Goal: Task Accomplishment & Management: Complete application form

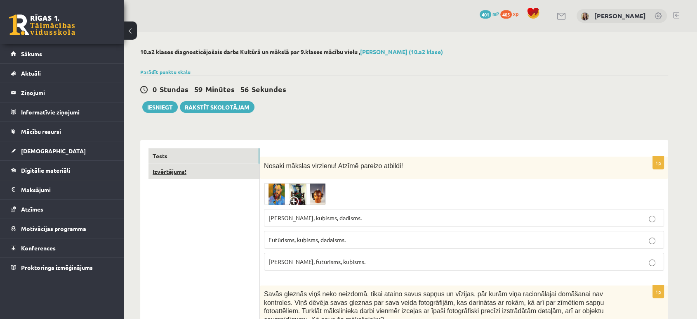
click at [180, 168] on link "Izvērtējums!" at bounding box center [204, 171] width 111 height 15
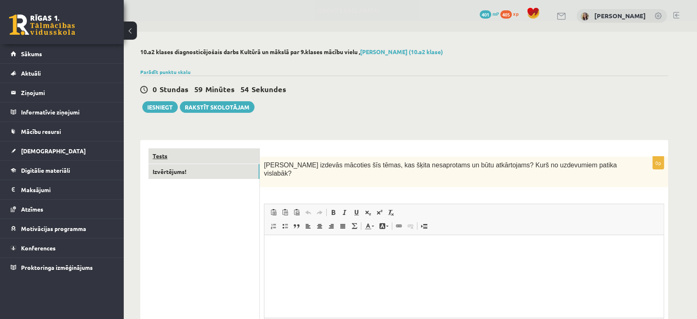
click at [155, 156] on link "Tests" at bounding box center [204, 155] width 111 height 15
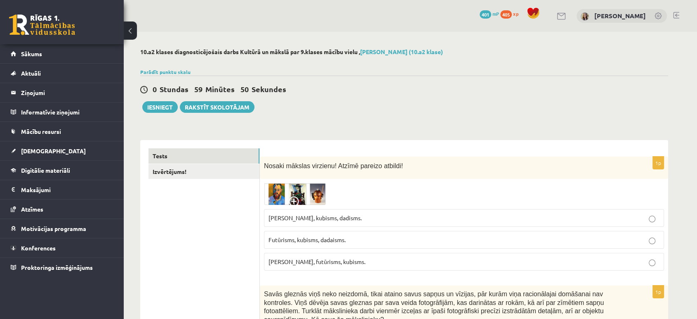
click at [294, 199] on span at bounding box center [295, 202] width 13 height 13
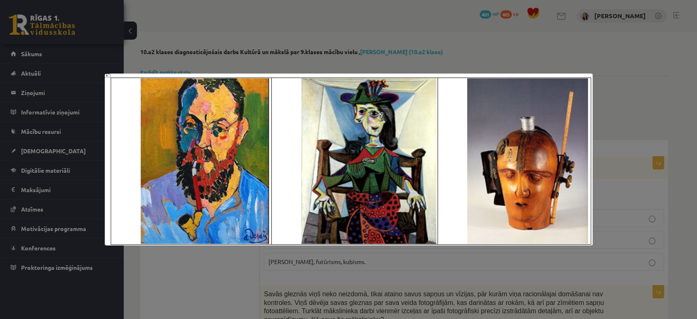
click at [641, 75] on div at bounding box center [348, 159] width 697 height 319
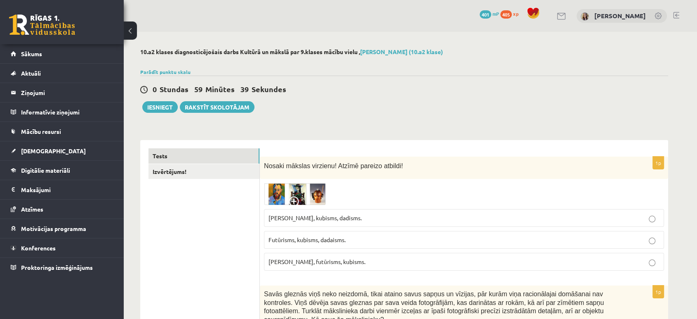
click at [304, 193] on img at bounding box center [295, 194] width 62 height 22
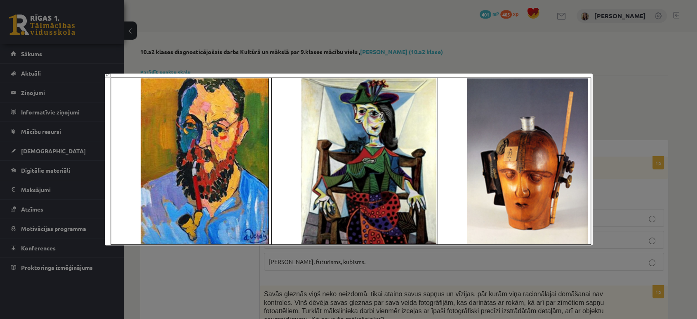
click at [626, 134] on div at bounding box center [348, 159] width 697 height 319
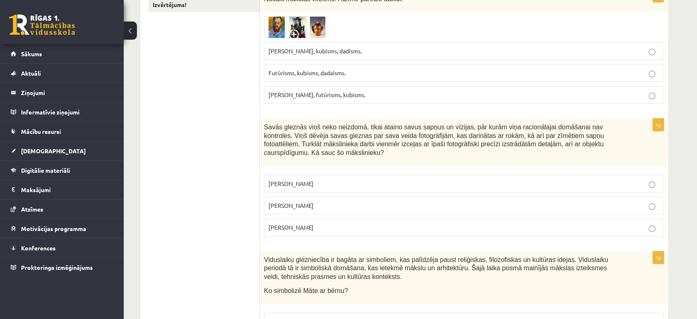
scroll to position [185, 0]
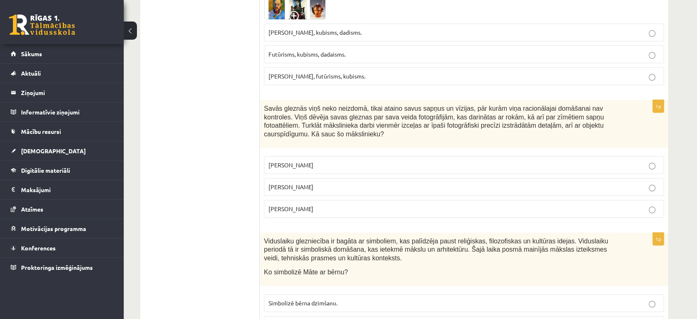
click at [432, 113] on span "Savās gleznās viņš neko neizdomā, tikai ataino savus sapņus un vīzijas, pār kur…" at bounding box center [434, 121] width 340 height 33
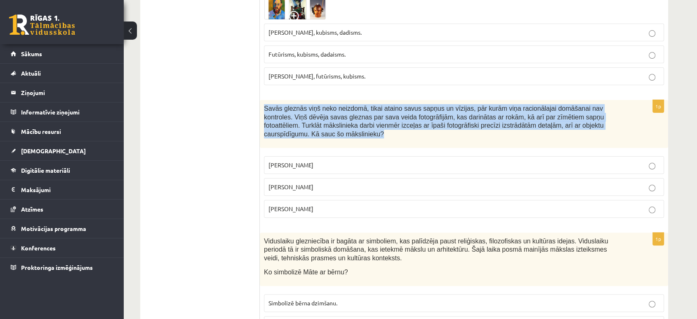
click at [432, 113] on span "Savās gleznās viņš neko neizdomā, tikai ataino savus sapņus un vīzijas, pār kur…" at bounding box center [434, 121] width 340 height 33
copy div "Savās gleznās viņš neko neizdomā, tikai ataino savus sapņus un vīzijas, pār kur…"
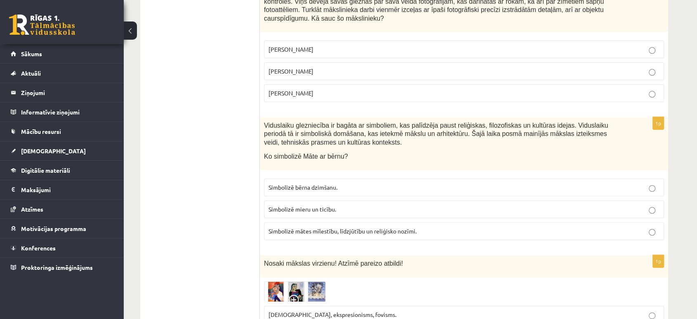
scroll to position [302, 0]
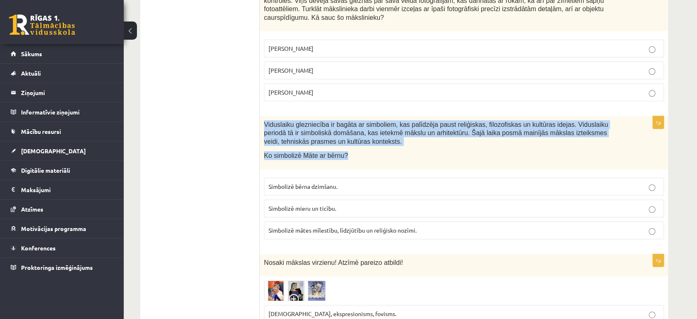
drag, startPoint x: 346, startPoint y: 148, endPoint x: 265, endPoint y: 117, distance: 87.1
click at [265, 117] on div "Viduslaiku glezniecība ir bagāta ar simboliem, kas palīdzēja paust reliģiskas, …" at bounding box center [464, 142] width 408 height 53
click at [331, 152] on span "Ko simbolizē Māte ar bērnu?" at bounding box center [306, 155] width 84 height 7
drag, startPoint x: 304, startPoint y: 125, endPoint x: 264, endPoint y: 114, distance: 42.0
click at [264, 120] on p "Viduslaiku glezniecība ir bagāta ar simboliem, kas palīdzēja paust reliģiskas, …" at bounding box center [443, 133] width 359 height 26
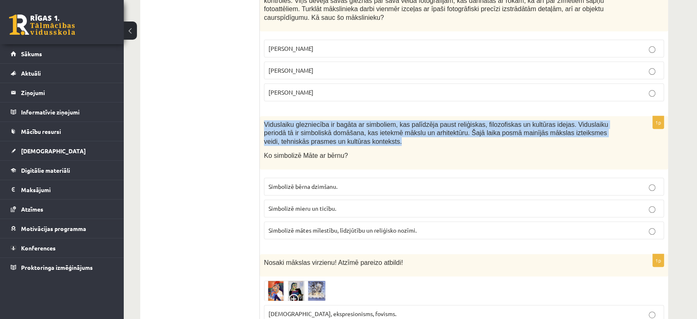
copy span "Viduslaiku glezniecība ir bagāta ar simboliem, kas palīdzēja paust reliģiskas, …"
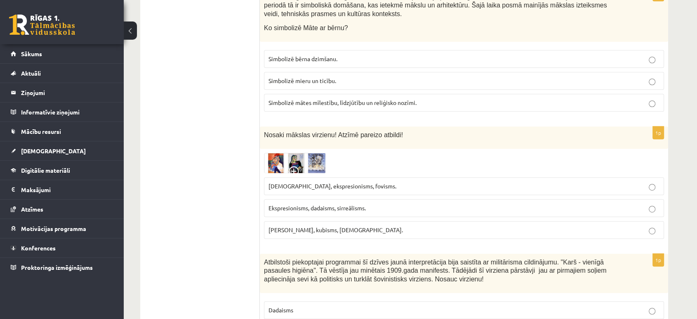
scroll to position [429, 0]
click at [305, 153] on img at bounding box center [295, 163] width 62 height 20
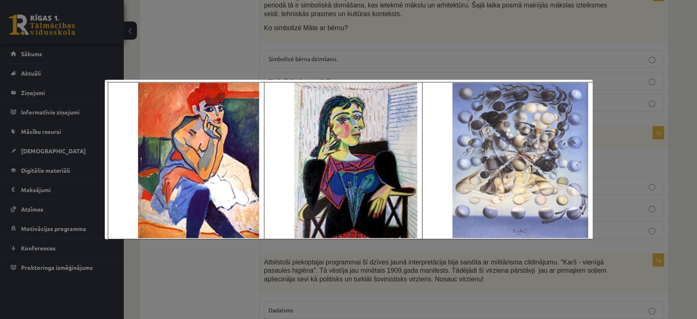
click at [586, 68] on div at bounding box center [348, 159] width 697 height 319
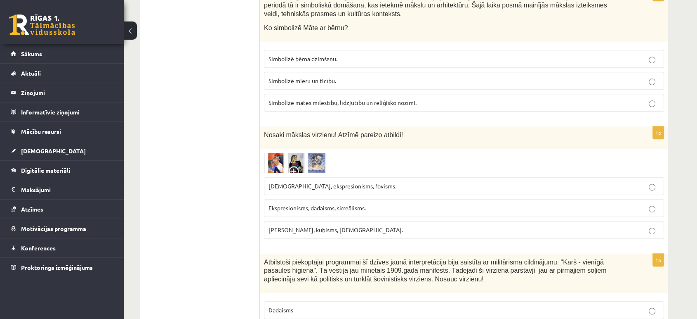
click at [297, 166] on span at bounding box center [295, 172] width 13 height 13
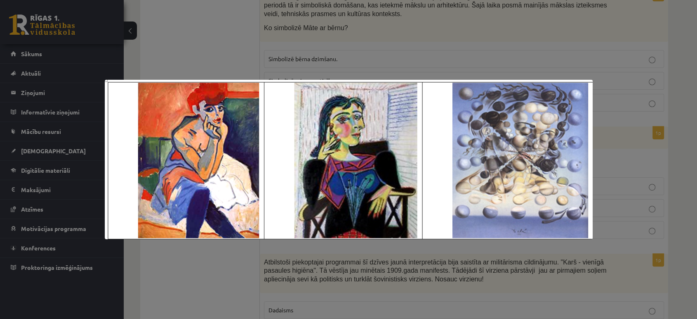
click at [652, 109] on div at bounding box center [348, 159] width 697 height 319
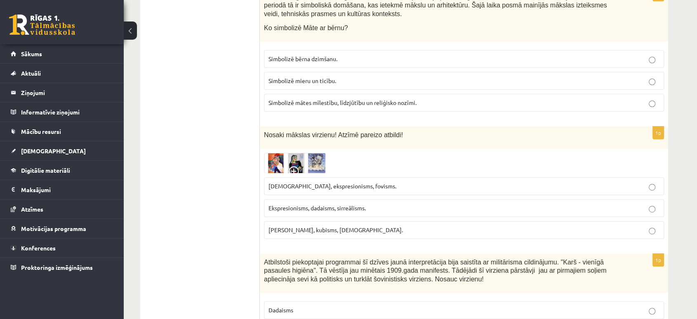
click at [317, 153] on img at bounding box center [295, 163] width 62 height 20
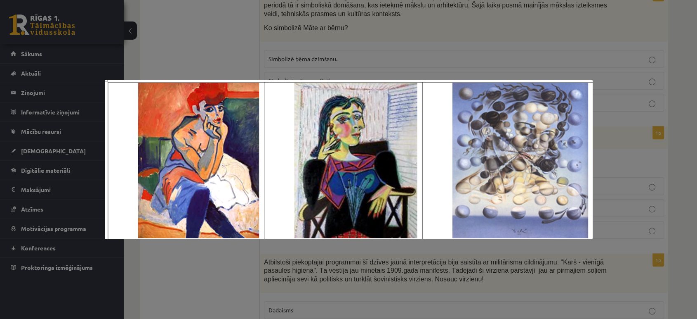
click at [215, 278] on div at bounding box center [348, 159] width 697 height 319
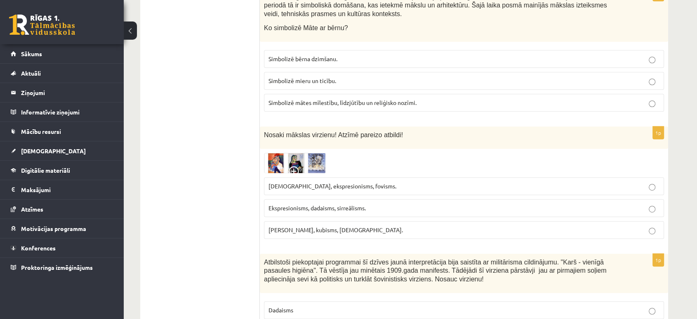
click at [622, 225] on p "[PERSON_NAME], kubisms, [DEMOGRAPHIC_DATA]." at bounding box center [464, 229] width 391 height 9
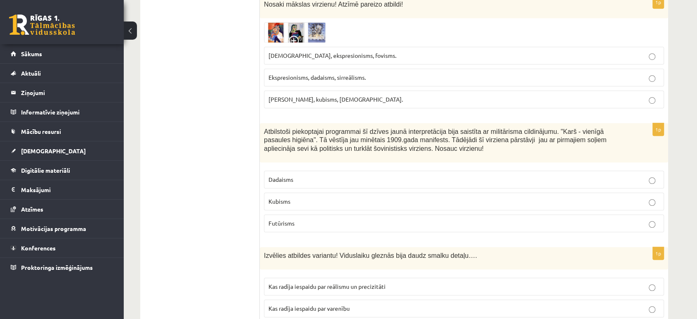
scroll to position [560, 0]
click at [651, 174] on p "Dadaisms" at bounding box center [464, 178] width 391 height 9
click at [372, 135] on span "Atbilstoši piekoptajai programmai šī dzīves jaunā interpretācija bija saistīta …" at bounding box center [435, 139] width 342 height 24
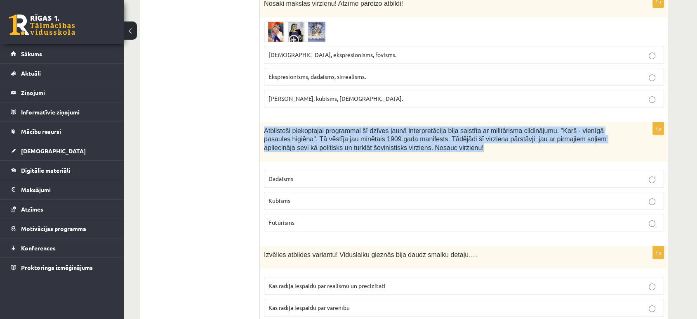
click at [372, 135] on span "Atbilstoši piekoptajai programmai šī dzīves jaunā interpretācija bija saistīta …" at bounding box center [435, 139] width 342 height 24
copy div "Atbilstoši piekoptajai programmai šī dzīves jaunā interpretācija bija saistīta …"
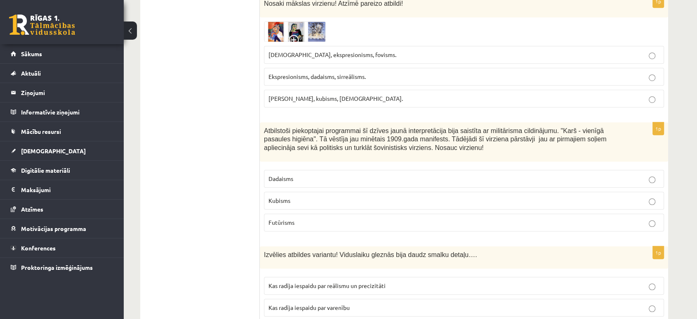
click at [644, 218] on p "Futūrisms" at bounding box center [464, 222] width 391 height 9
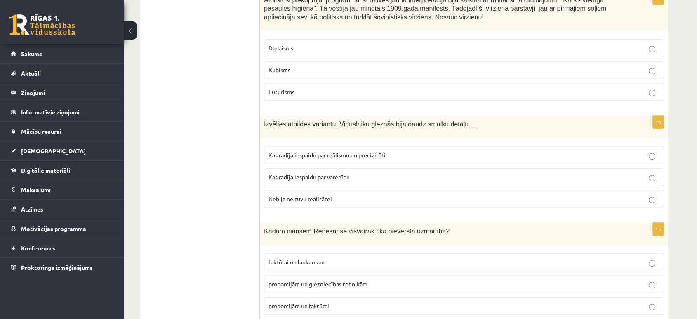
scroll to position [692, 0]
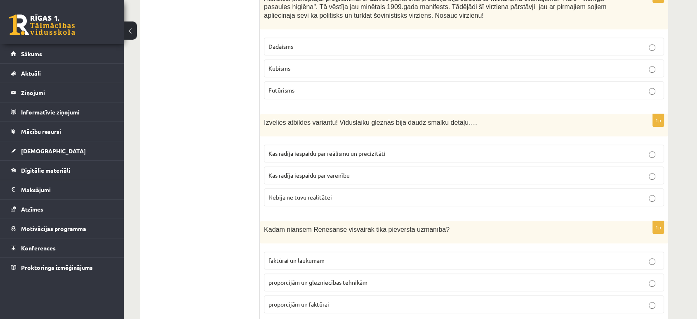
click at [437, 119] on span "Izvēlies atbildes variantu! Viduslaiku gleznās bija daudz smalku detaļu…." at bounding box center [370, 122] width 213 height 7
copy div "Izvēlies atbildes variantu! Viduslaiku gleznās bija daudz smalku detaļu…."
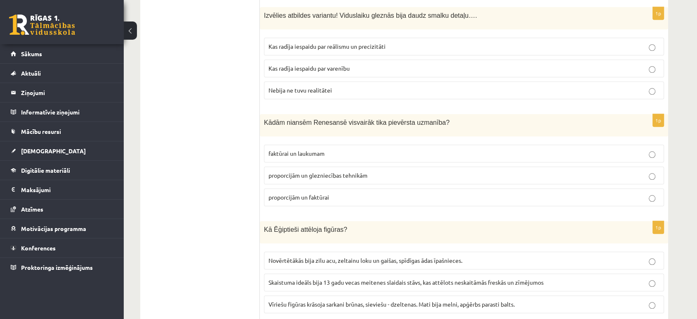
scroll to position [800, 0]
click at [362, 113] on div "Kādām niansēm Renesansē visvairāk tika pievērsta uzmanība?" at bounding box center [464, 124] width 408 height 22
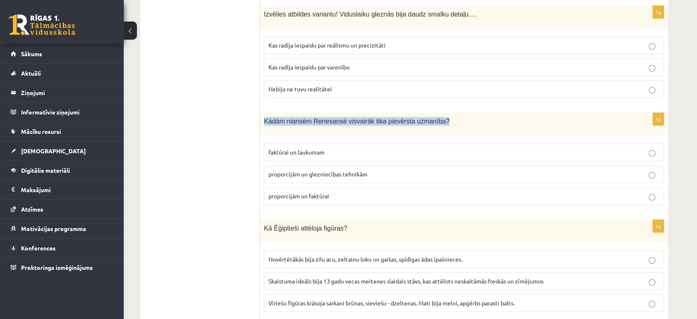
copy div "Kādām niansēm Renesansē visvairāk tika pievērsta uzmanība?"
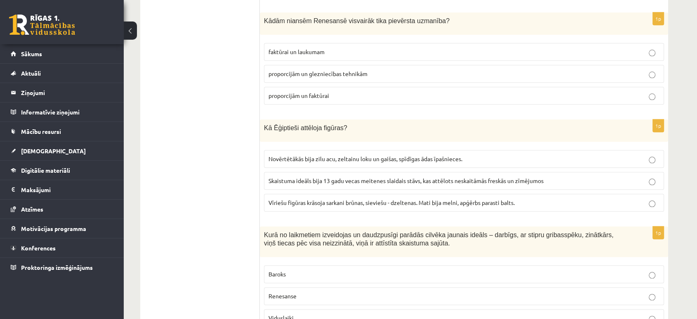
scroll to position [901, 0]
click at [644, 198] on p "Vīriešu figūras krāsoja sarkani brūnas, sieviešu - dzeltenas. Mati bija melni, …" at bounding box center [464, 202] width 391 height 9
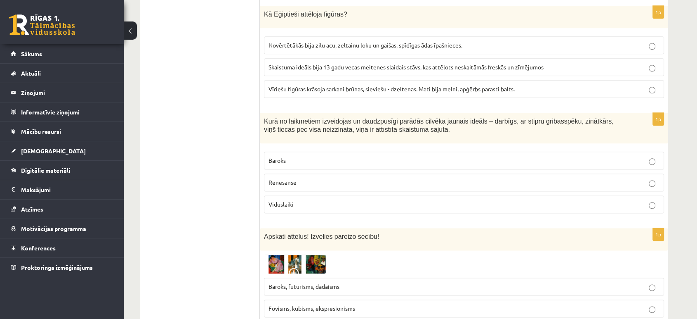
scroll to position [1027, 0]
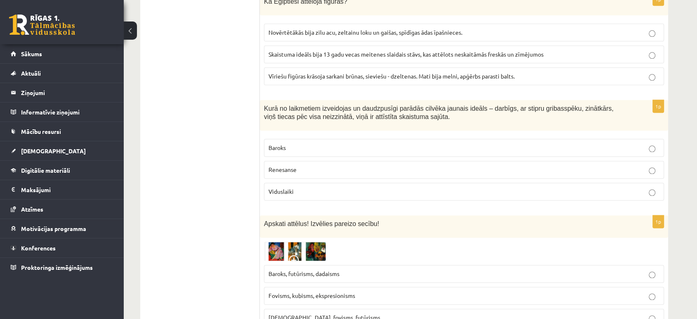
click at [381, 105] on span "Kurā no laikmetiem izveidojas un daudzpusīgi parādās cilvēka jaunais ideāls – d…" at bounding box center [439, 113] width 350 height 16
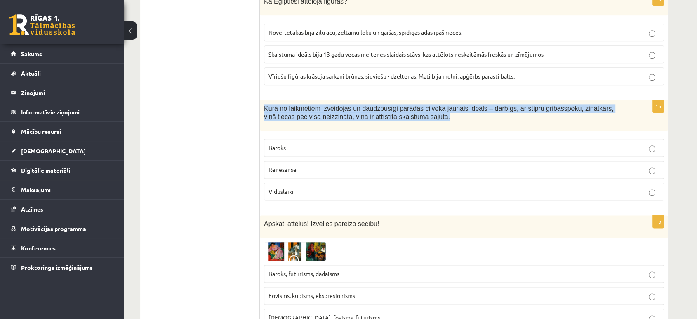
click at [381, 105] on span "Kurā no laikmetiem izveidojas un daudzpusīgi parādās cilvēka jaunais ideāls – d…" at bounding box center [439, 113] width 350 height 16
copy div "Kurā no laikmetiem izveidojas un daudzpusīgi parādās cilvēka jaunais ideāls – d…"
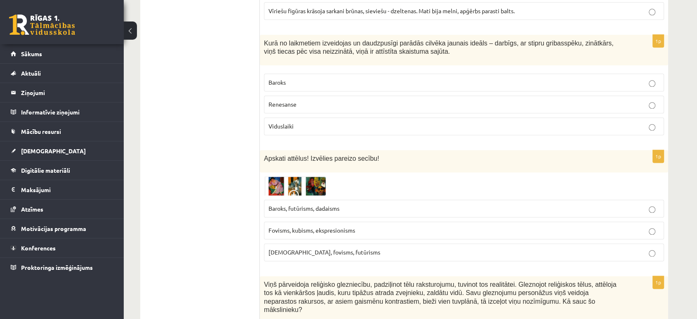
scroll to position [1099, 0]
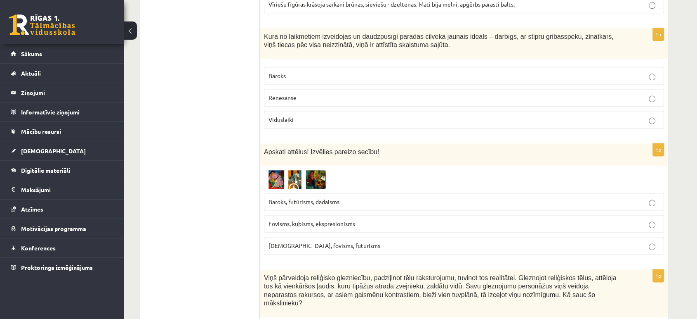
click at [300, 183] on span at bounding box center [295, 189] width 13 height 13
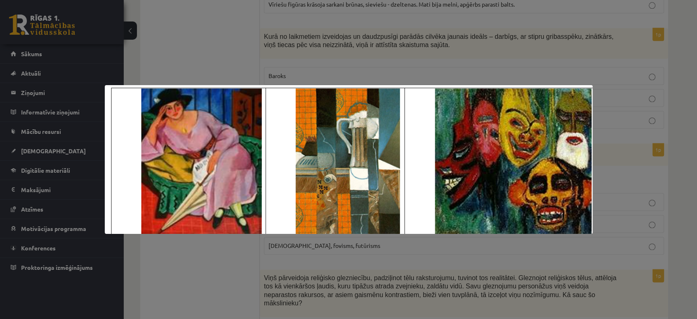
click at [218, 257] on div at bounding box center [348, 159] width 697 height 319
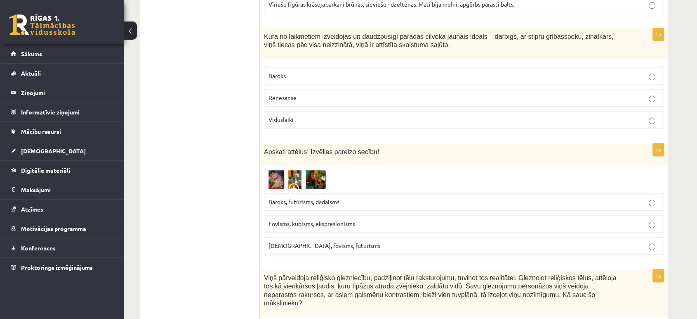
click at [286, 170] on img at bounding box center [295, 179] width 62 height 19
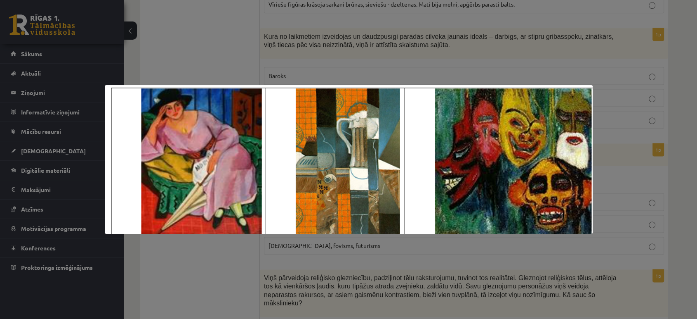
click at [219, 260] on div at bounding box center [348, 159] width 697 height 319
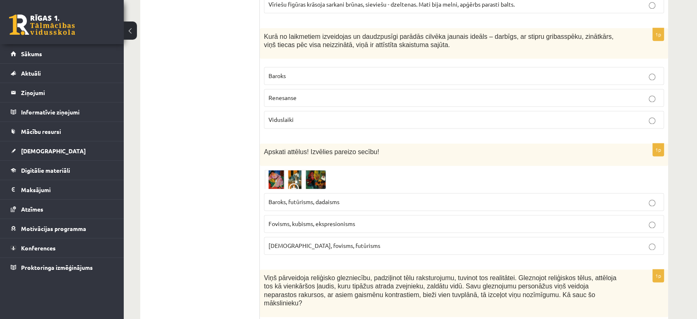
click at [311, 170] on img at bounding box center [295, 179] width 62 height 19
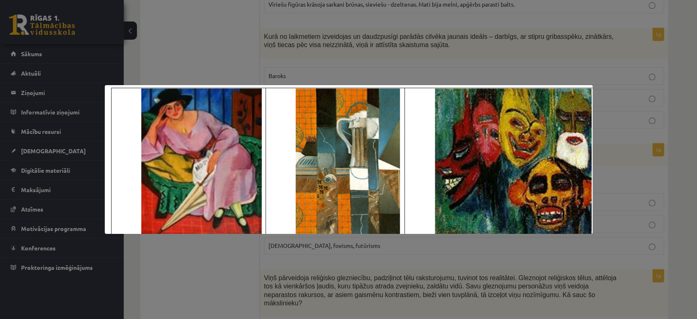
click at [216, 255] on div at bounding box center [348, 159] width 697 height 319
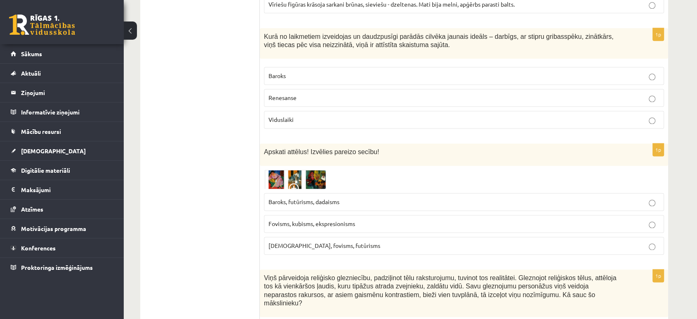
click at [301, 170] on img at bounding box center [295, 179] width 62 height 19
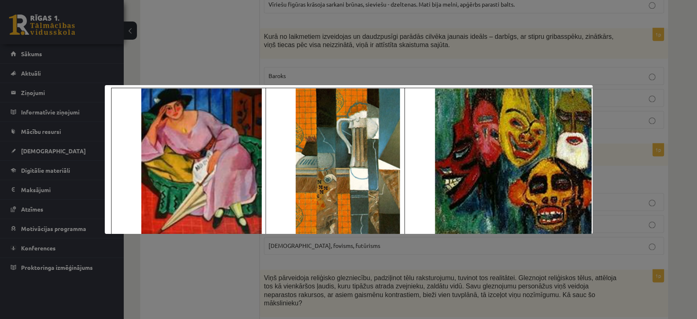
click at [207, 265] on div at bounding box center [348, 159] width 697 height 319
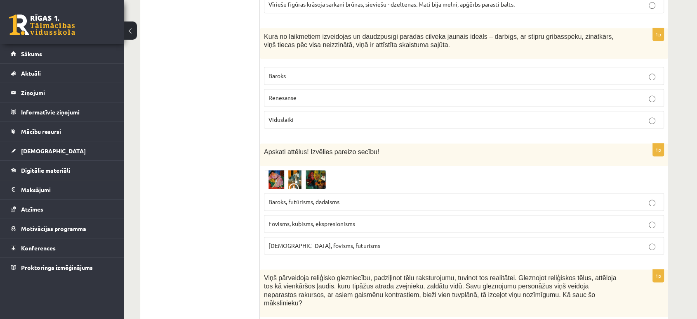
click at [646, 219] on p "Fovisms, kubisms, ekspresionisms" at bounding box center [464, 223] width 391 height 9
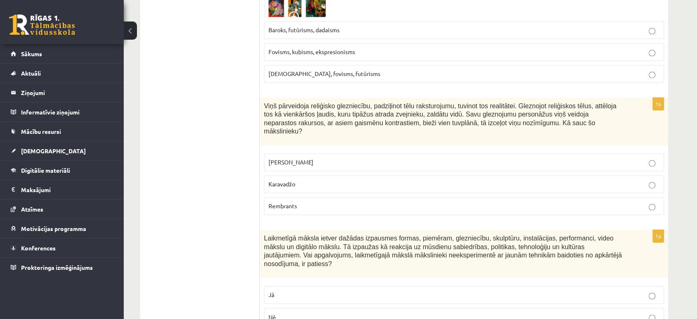
scroll to position [1271, 0]
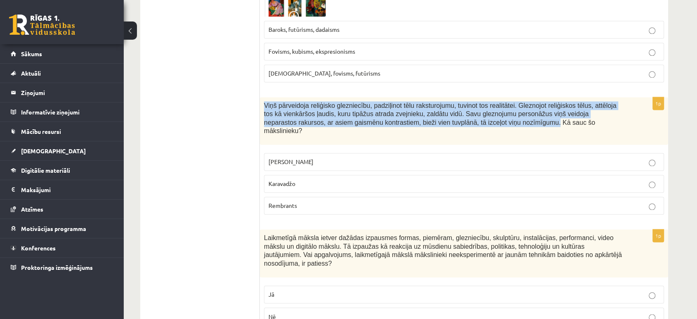
drag, startPoint x: 452, startPoint y: 111, endPoint x: 260, endPoint y: 90, distance: 193.5
click at [260, 97] on div "Viņš pārveidoja reliģisko glezniecību, padziļinot tēlu raksturojumu, tuvinot to…" at bounding box center [464, 121] width 408 height 48
copy span "Viņš pārveidoja reliģisko glezniecību, padziļinot tēlu raksturojumu, tuvinot to…"
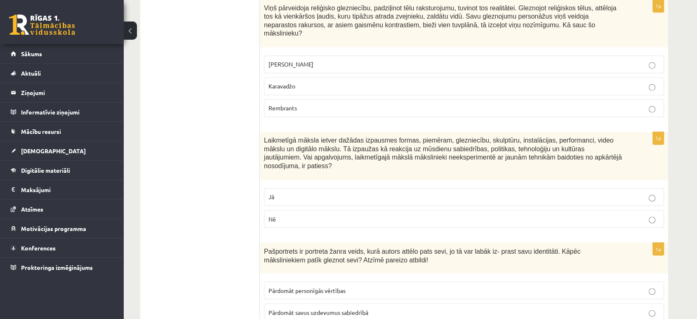
click at [420, 137] on span "Laikmetīgā māksla ietver dažādas izpausmes formas, piemēram, glezniecību, skulp…" at bounding box center [443, 153] width 358 height 33
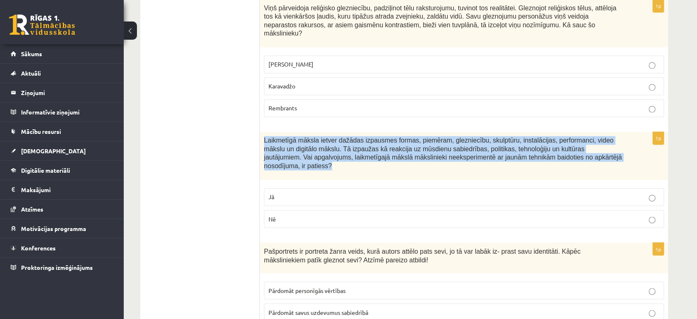
click at [420, 137] on span "Laikmetīgā māksla ietver dažādas izpausmes formas, piemēram, glezniecību, skulp…" at bounding box center [443, 153] width 358 height 33
copy div "Laikmetīgā māksla ietver dažādas izpausmes formas, piemēram, glezniecību, skulp…"
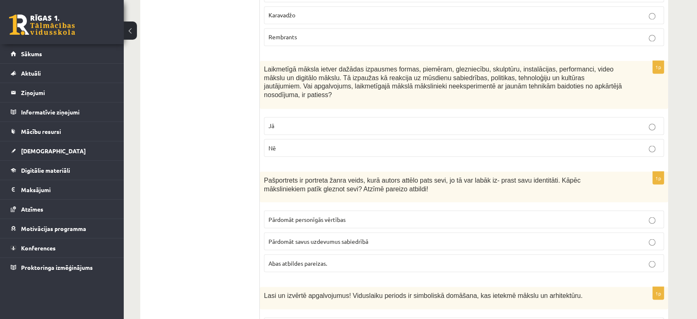
scroll to position [1444, 0]
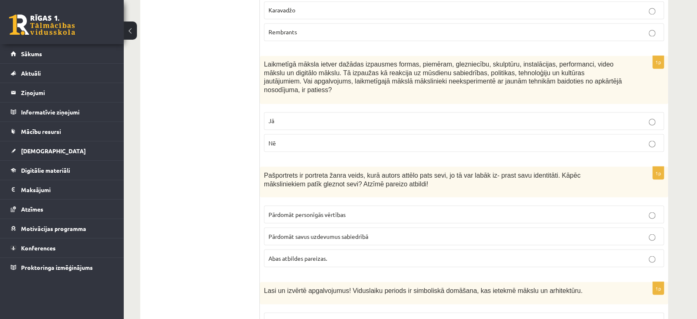
click at [654, 249] on label "Abas atbildes pareizas." at bounding box center [464, 258] width 400 height 18
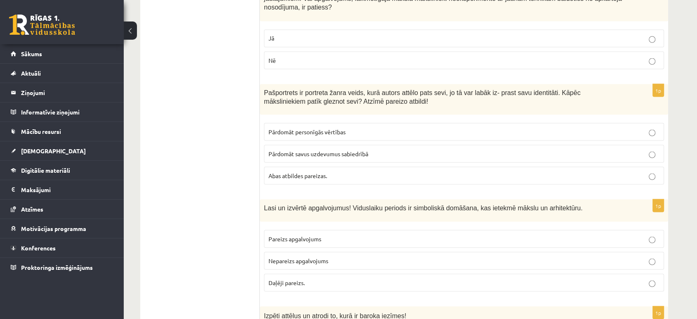
scroll to position [1527, 0]
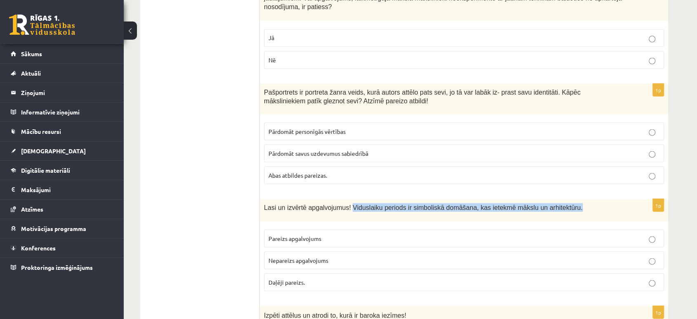
drag, startPoint x: 344, startPoint y: 176, endPoint x: 556, endPoint y: 171, distance: 212.1
click at [556, 198] on div "Lasi un izvērtē apgalvojumus! Viduslaiku periods ir simboliskā domāšana, kas ie…" at bounding box center [464, 209] width 408 height 22
copy span "Viduslaiku periods ir simboliskā domāšana, kas ietekmē mākslu un arhitektūru."
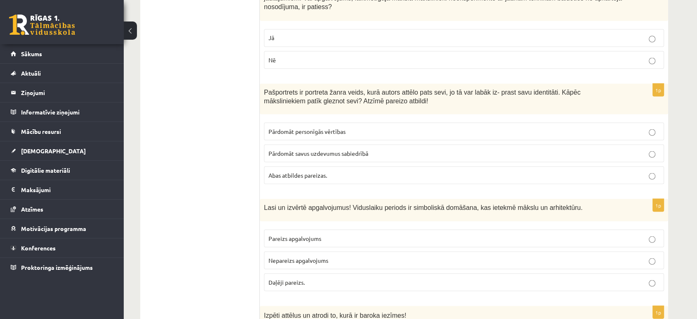
click at [621, 234] on p "Pareizs apgalvojums" at bounding box center [464, 238] width 391 height 9
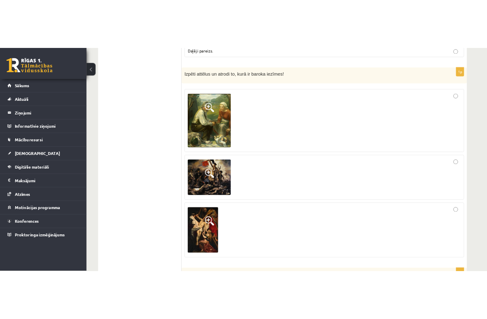
scroll to position [1804, 0]
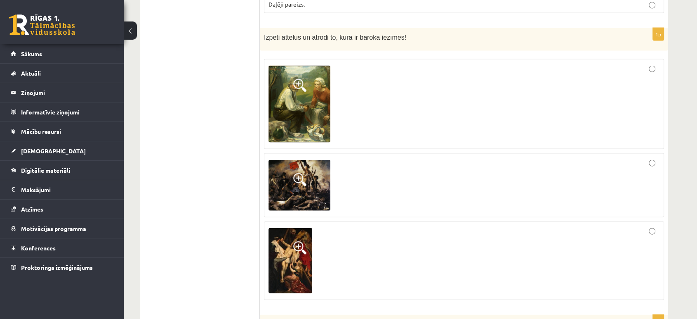
click at [299, 75] on img at bounding box center [300, 104] width 62 height 77
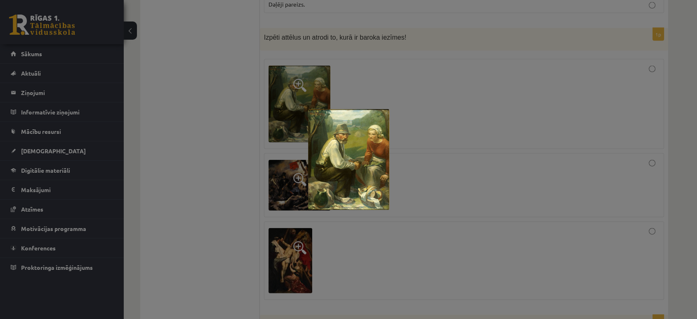
click at [619, 52] on div at bounding box center [348, 159] width 697 height 319
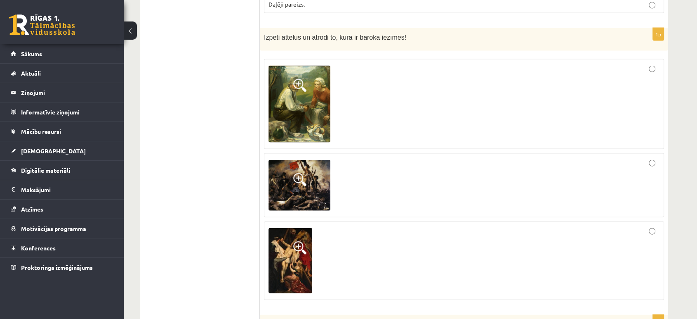
click at [300, 173] on span at bounding box center [299, 179] width 13 height 13
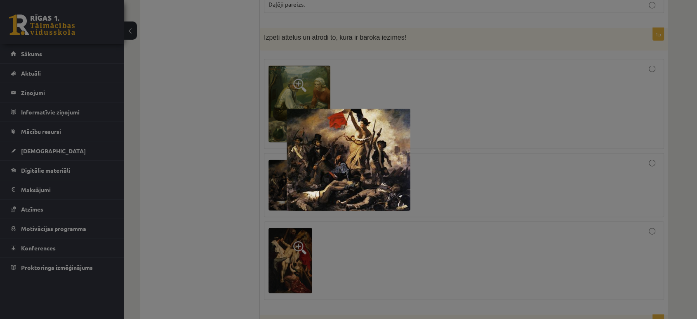
click at [354, 155] on img at bounding box center [349, 160] width 124 height 102
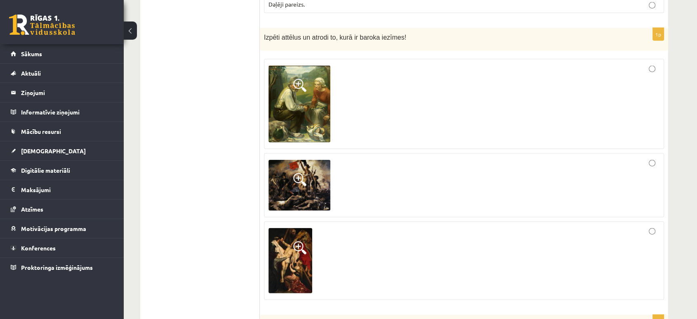
click at [295, 162] on img at bounding box center [300, 185] width 62 height 51
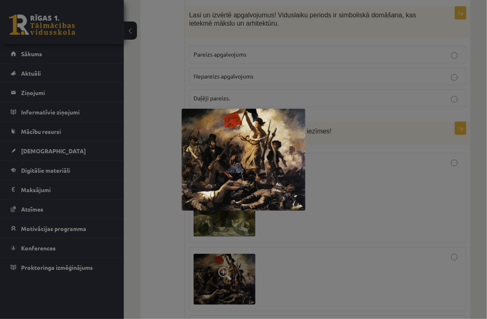
click at [231, 275] on div at bounding box center [243, 159] width 487 height 319
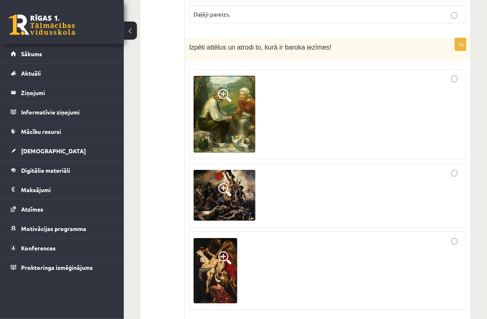
scroll to position [1889, 0]
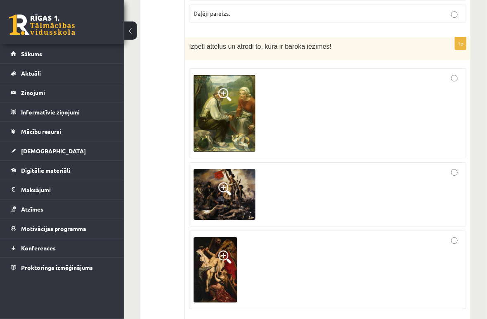
click at [221, 247] on img at bounding box center [215, 269] width 44 height 65
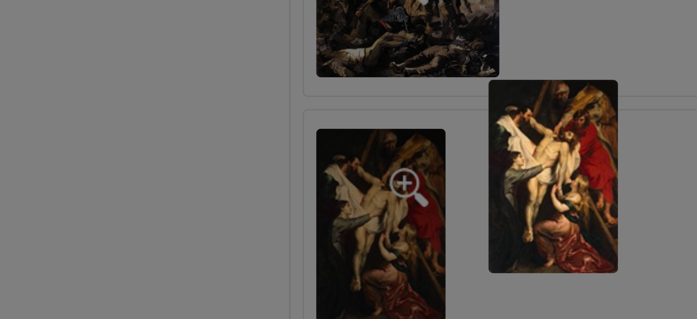
click at [332, 145] on img at bounding box center [349, 159] width 44 height 65
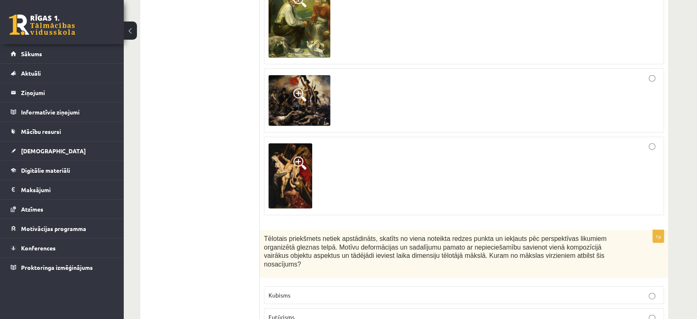
click at [645, 141] on div at bounding box center [464, 175] width 391 height 69
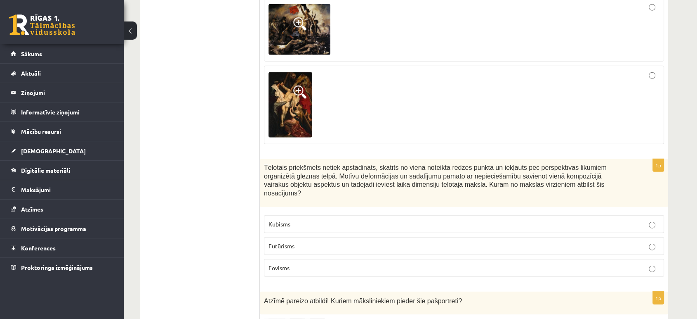
scroll to position [1961, 0]
click at [648, 219] on p "Kubisms" at bounding box center [464, 223] width 391 height 9
click at [379, 163] on span "Tēlotais priekšmets netiek apstādināts, skatīts no viena noteikta redzes punkta…" at bounding box center [435, 179] width 343 height 33
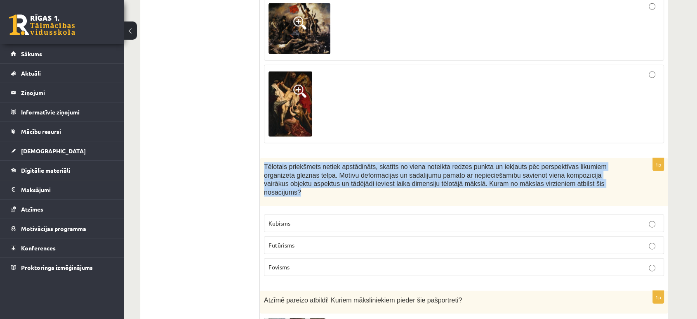
click at [379, 163] on span "Tēlotais priekšmets netiek apstādināts, skatīts no viena noteikta redzes punkta…" at bounding box center [435, 179] width 343 height 33
copy div "Tēlotais priekšmets netiek apstādināts, skatīts no viena noteikta redzes punkta…"
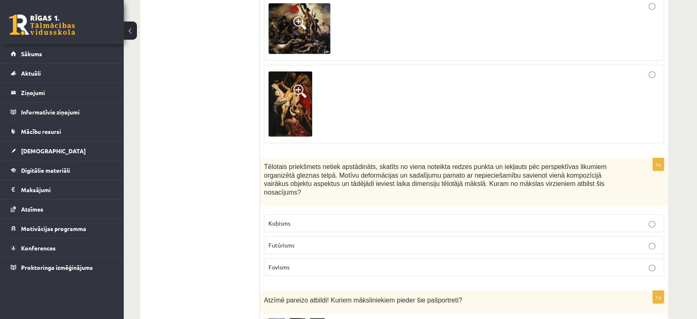
click at [243, 233] on ul "Tests Izvērtējums!" at bounding box center [204, 123] width 111 height 3870
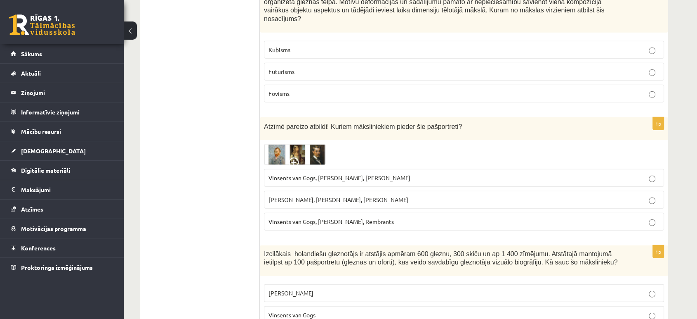
scroll to position [2134, 0]
click at [299, 157] on span at bounding box center [295, 163] width 13 height 13
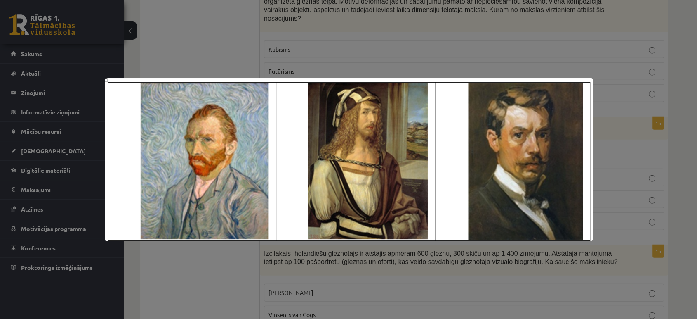
click at [203, 269] on div at bounding box center [348, 159] width 697 height 319
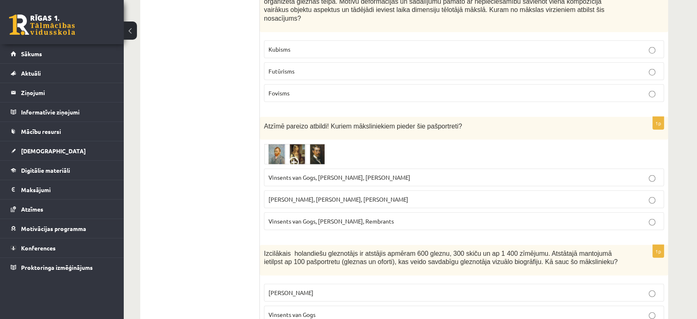
click at [306, 144] on img at bounding box center [295, 154] width 62 height 21
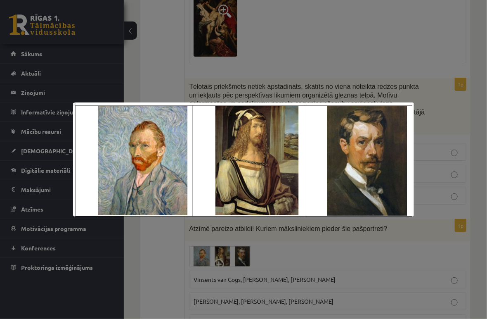
click at [345, 263] on div at bounding box center [243, 159] width 487 height 319
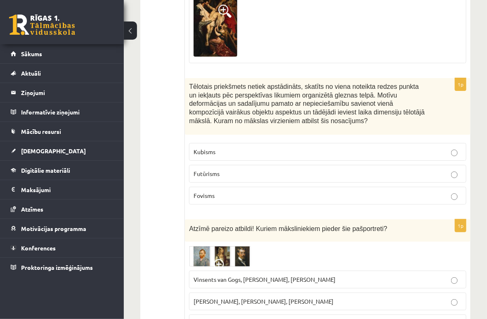
click at [245, 245] on img at bounding box center [220, 255] width 62 height 21
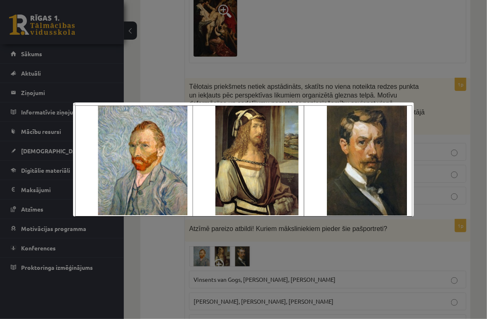
drag, startPoint x: 392, startPoint y: 127, endPoint x: 327, endPoint y: 174, distance: 80.0
click at [448, 78] on div at bounding box center [243, 159] width 487 height 319
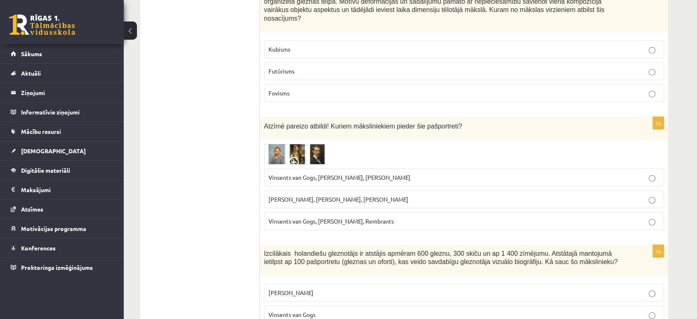
click at [314, 164] on fieldset "Vinsents van Gogs, Albrehts Dīrers, Janis Rozentāls Pablo Pikaso, Leonardo da V…" at bounding box center [464, 198] width 400 height 68
click at [314, 144] on img at bounding box center [295, 154] width 62 height 21
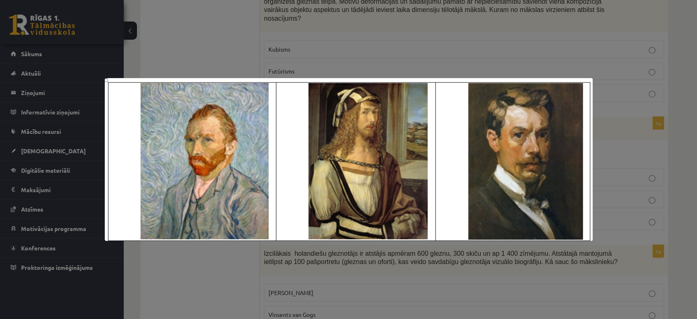
click at [618, 97] on div at bounding box center [348, 159] width 697 height 319
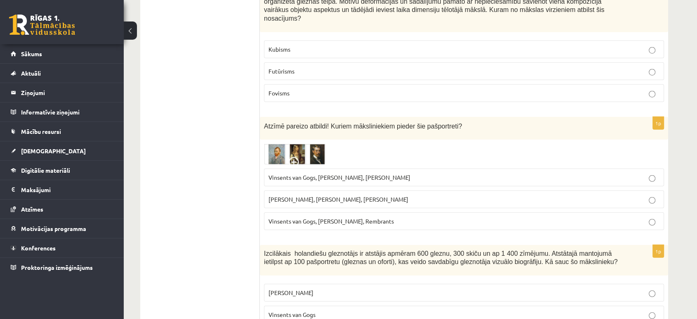
click at [647, 173] on p "Vinsents van Gogs, [PERSON_NAME], [PERSON_NAME]" at bounding box center [464, 177] width 391 height 9
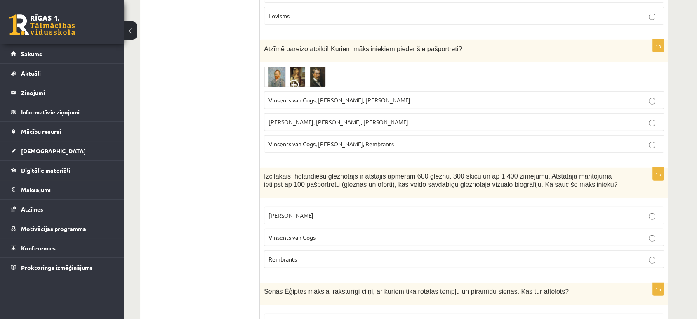
scroll to position [2211, 0]
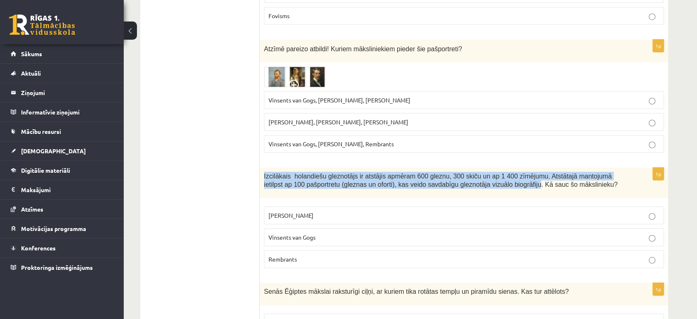
drag, startPoint x: 478, startPoint y: 145, endPoint x: 261, endPoint y: 134, distance: 217.3
click at [261, 168] on div "Izcilākais holandiešu gleznotājs ir atstājis apmēram 600 gleznu, 300 skiču un a…" at bounding box center [464, 183] width 408 height 31
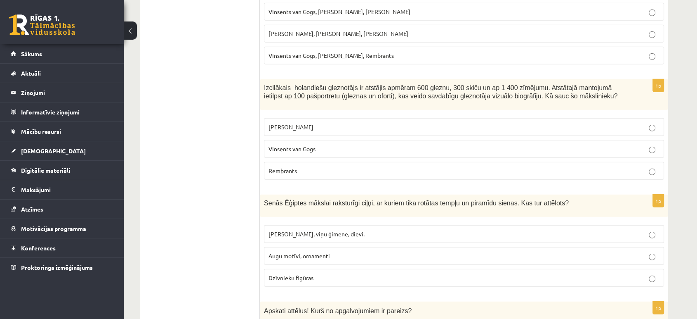
scroll to position [2319, 0]
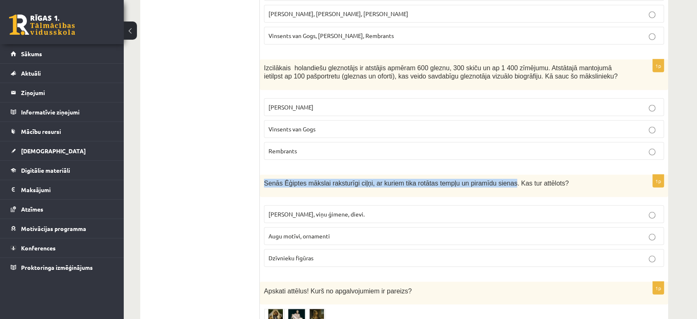
drag, startPoint x: 494, startPoint y: 142, endPoint x: 262, endPoint y: 146, distance: 232.3
click at [262, 175] on div "Senās Ēģiptes mākslai raksturīgi ciļņi, ar kuriem tika rotātas tempļu un piramī…" at bounding box center [464, 186] width 408 height 22
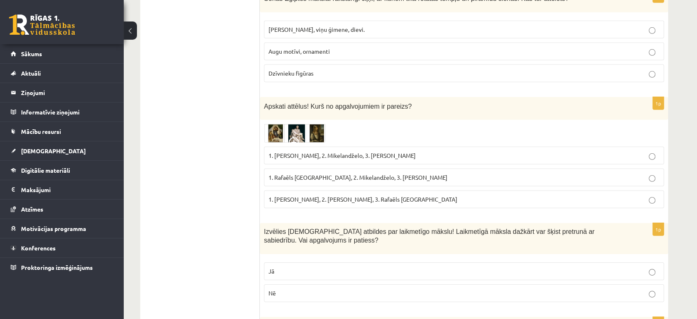
scroll to position [2505, 0]
click at [279, 123] on img at bounding box center [295, 132] width 62 height 19
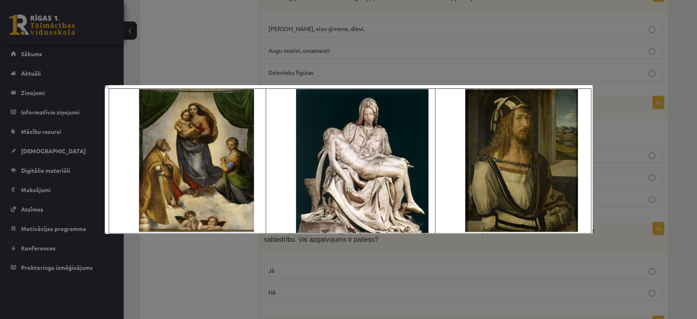
click at [198, 268] on div at bounding box center [348, 159] width 697 height 319
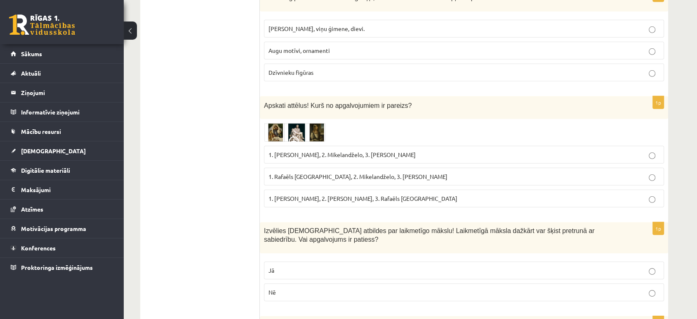
click at [294, 136] on span at bounding box center [295, 142] width 13 height 13
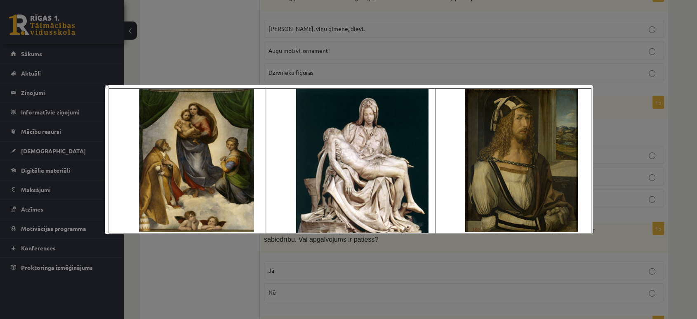
click at [234, 271] on div at bounding box center [348, 159] width 697 height 319
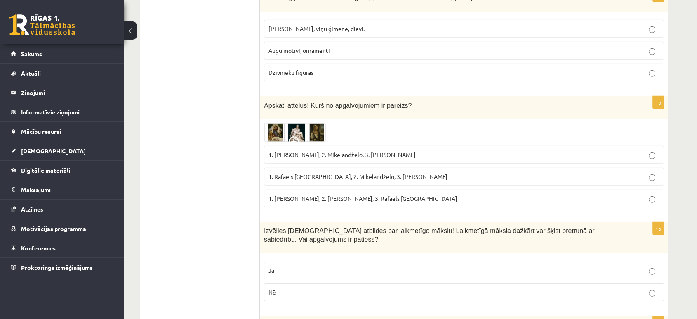
click at [631, 172] on p "1. Rafaēls [GEOGRAPHIC_DATA], 2. Mikelandželo, 3. [PERSON_NAME]" at bounding box center [464, 176] width 391 height 9
click at [287, 123] on img at bounding box center [295, 132] width 62 height 19
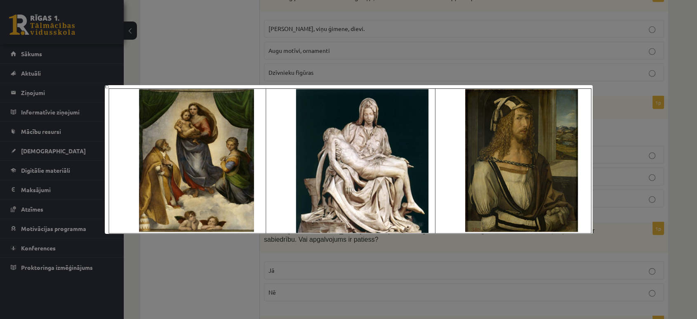
click at [663, 25] on div at bounding box center [348, 159] width 697 height 319
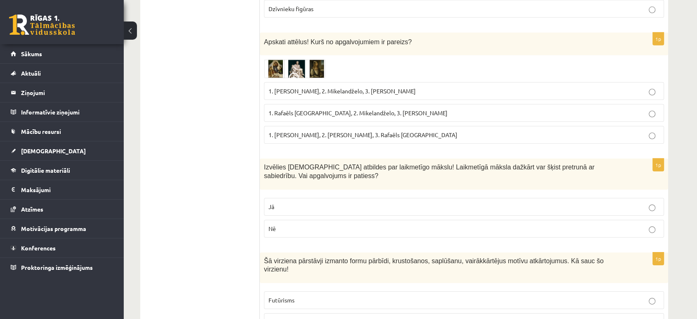
scroll to position [2574, 0]
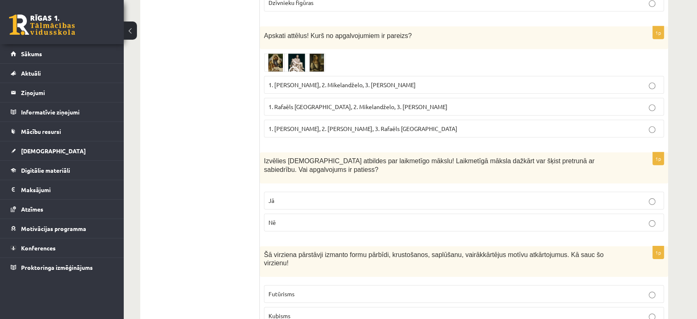
click at [648, 196] on p "Jā" at bounding box center [464, 200] width 391 height 9
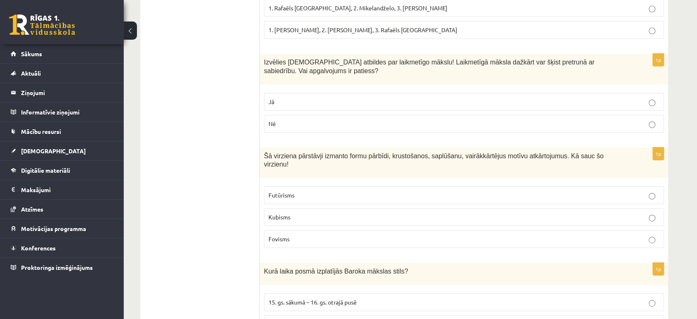
scroll to position [2673, 0]
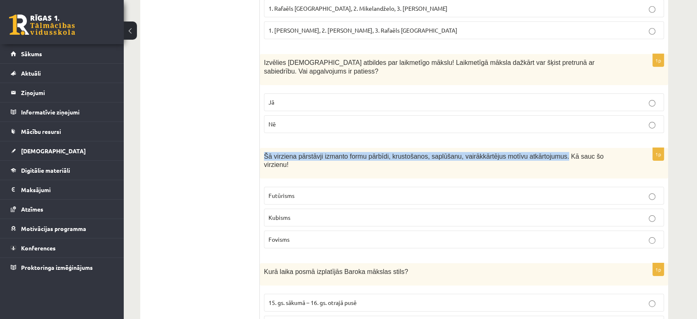
drag, startPoint x: 542, startPoint y: 117, endPoint x: 261, endPoint y: 111, distance: 281.4
click at [261, 148] on div "Šā virziena pārstāvji izmanto formu pārbīdi, krustošanos, saplūšanu, vairākkārt…" at bounding box center [464, 163] width 408 height 31
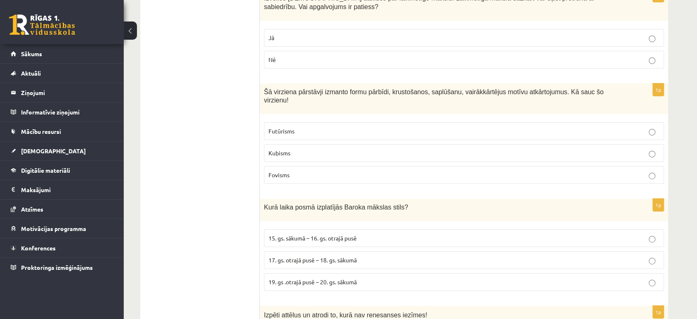
scroll to position [2737, 0]
click at [319, 203] on span "Kurā laika posmā izplatījās Baroka mākslas stils?" at bounding box center [336, 206] width 144 height 7
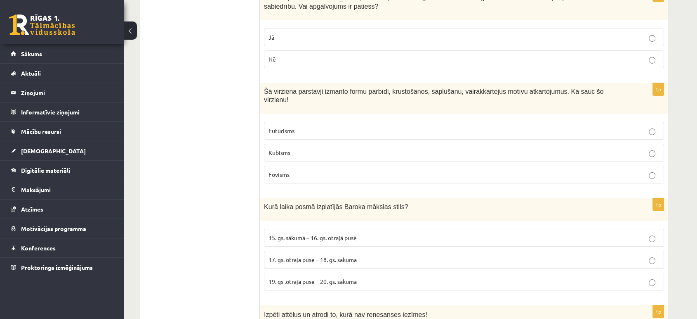
click at [644, 255] on p "17. gs. otrajā pusē – 18. gs. sākumā" at bounding box center [464, 259] width 391 height 9
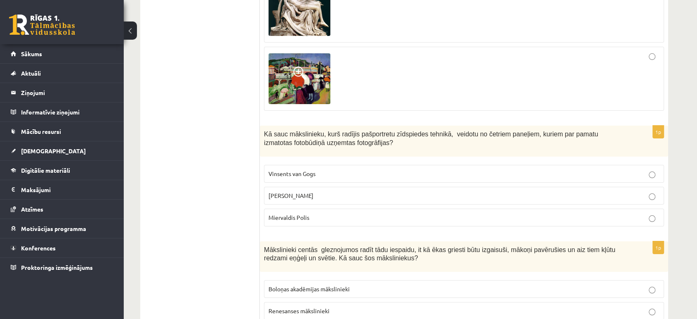
scroll to position [3210, 0]
click at [353, 130] on span "Kā sauc mākslinieku, kurš radījis pašportretu zīdspiedes tehnikā, veidotu no če…" at bounding box center [431, 138] width 334 height 16
drag, startPoint x: 353, startPoint y: 92, endPoint x: 325, endPoint y: 82, distance: 29.8
drag, startPoint x: 325, startPoint y: 82, endPoint x: 316, endPoint y: 80, distance: 9.3
click at [316, 130] on span "Kā sauc mākslinieku, kurš radījis pašportretu zīdspiedes tehnikā, veidotu no če…" at bounding box center [431, 138] width 334 height 16
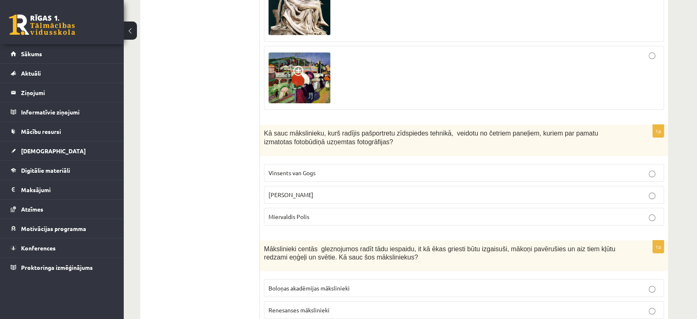
click at [319, 130] on span "Kā sauc mākslinieku, kurš radījis pašportretu zīdspiedes tehnikā, veidotu no če…" at bounding box center [431, 138] width 334 height 16
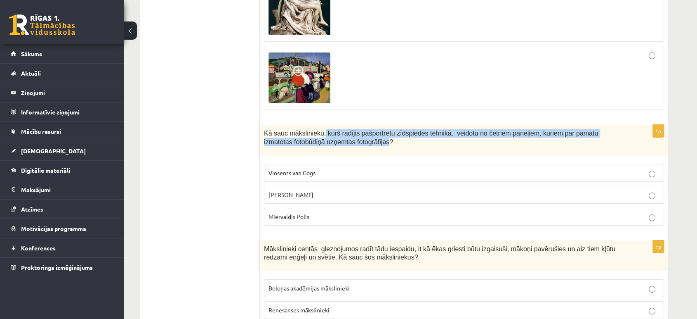
drag, startPoint x: 319, startPoint y: 81, endPoint x: 350, endPoint y: 94, distance: 34.4
click at [350, 130] on span "Kā sauc mākslinieku, kurš radījis pašportretu zīdspiedes tehnikā, veidotu no če…" at bounding box center [431, 138] width 334 height 16
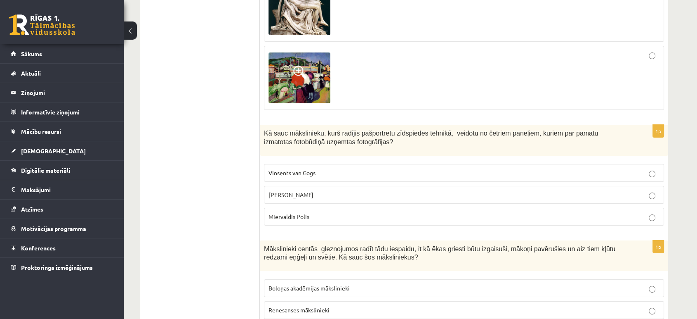
click at [625, 186] on label "[PERSON_NAME]" at bounding box center [464, 195] width 400 height 18
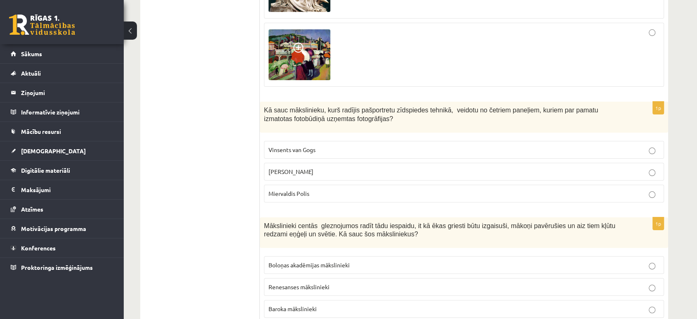
scroll to position [3235, 0]
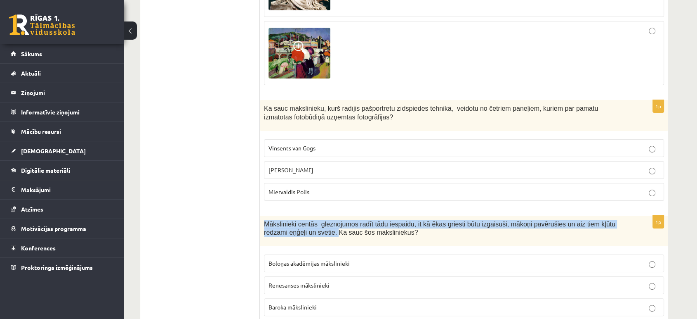
drag, startPoint x: 308, startPoint y: 181, endPoint x: 264, endPoint y: 171, distance: 45.6
click at [264, 215] on div "Mākslinieki centās gleznojumos radīt tādu iespaidu, it kā ēkas griesti būtu izg…" at bounding box center [464, 230] width 408 height 31
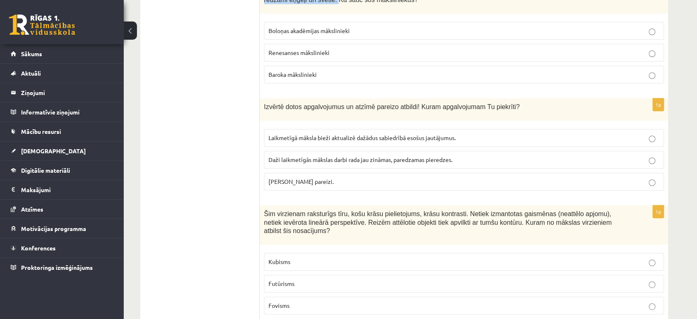
scroll to position [3389, 0]
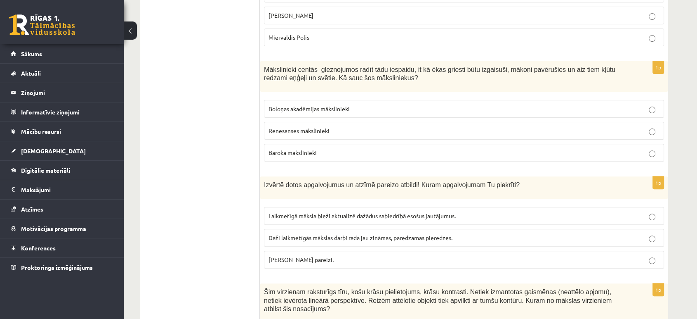
click at [641, 255] on p "[PERSON_NAME] pareizi." at bounding box center [464, 259] width 391 height 9
click at [305, 234] on span "Daži laikmetīgās mākslas darbi rada jau zināmas, paredzamas pieredzes." at bounding box center [361, 237] width 184 height 7
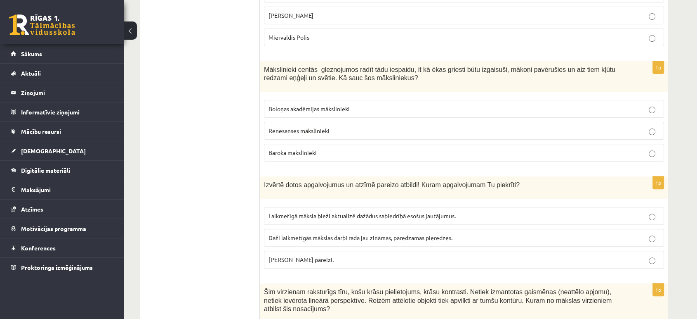
drag, startPoint x: 237, startPoint y: 229, endPoint x: 234, endPoint y: 247, distance: 18.5
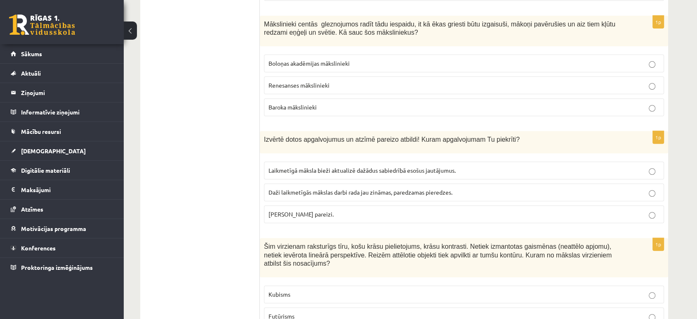
scroll to position [3435, 0]
click at [349, 242] on span "Šim virzienam raksturīgs tīru, košu krāsu pielietojums, krāsu kontrasti. Netiek…" at bounding box center [438, 254] width 348 height 24
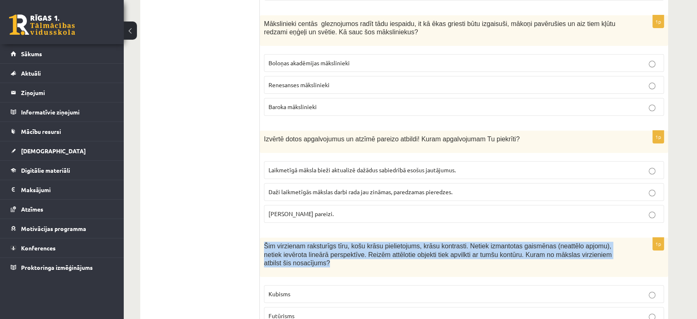
click at [349, 242] on span "Šim virzienam raksturīgs tīru, košu krāsu pielietojums, krāsu kontrasti. Netiek…" at bounding box center [438, 254] width 348 height 24
click at [436, 242] on span "Šim virzienam raksturīgs tīru, košu krāsu pielietojums, krāsu kontrasti. Netiek…" at bounding box center [438, 254] width 348 height 24
drag, startPoint x: 463, startPoint y: 205, endPoint x: 264, endPoint y: 195, distance: 199.6
click at [264, 242] on span "Šim virzienam raksturīgs tīru, košu krāsu pielietojums, krāsu kontrasti. Netiek…" at bounding box center [438, 254] width 348 height 24
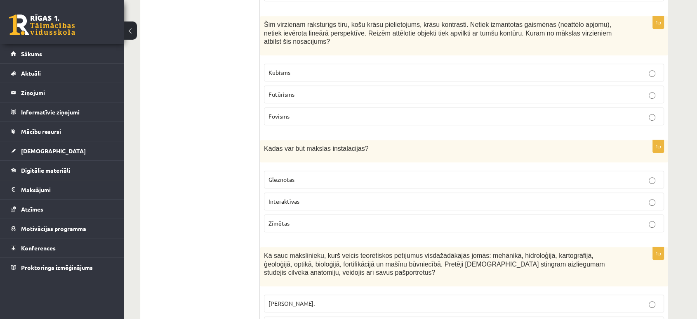
scroll to position [3656, 0]
click at [291, 144] on span "Kādas var būt mākslas instalācijas?" at bounding box center [316, 147] width 104 height 7
click at [612, 196] on p "Interaktīvas" at bounding box center [464, 200] width 391 height 9
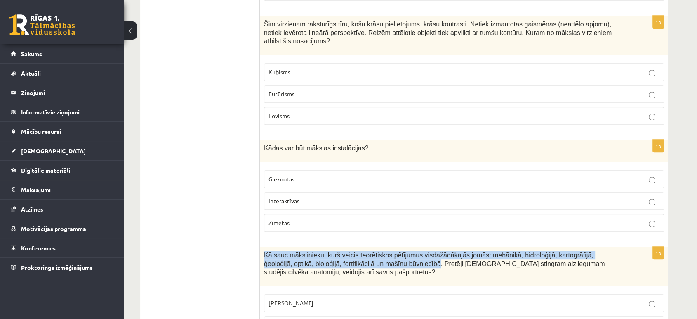
drag, startPoint x: 380, startPoint y: 206, endPoint x: 262, endPoint y: 184, distance: 119.9
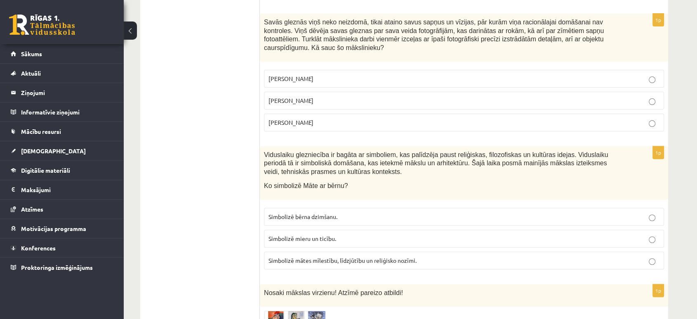
scroll to position [0, 0]
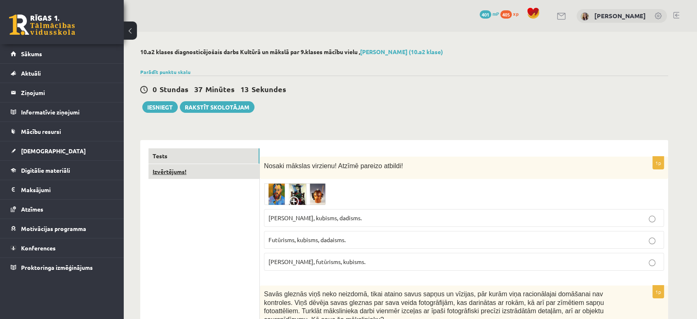
click at [193, 168] on link "Izvērtējums!" at bounding box center [204, 171] width 111 height 15
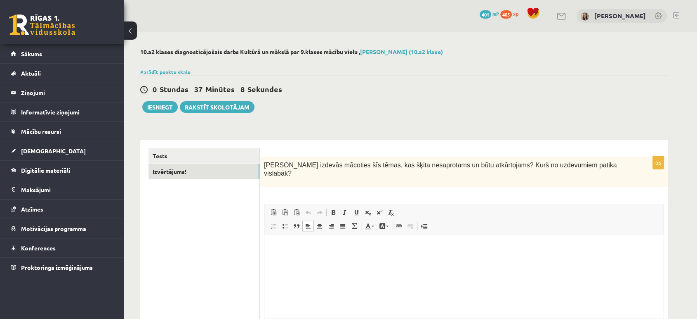
click at [279, 259] on html at bounding box center [463, 247] width 399 height 25
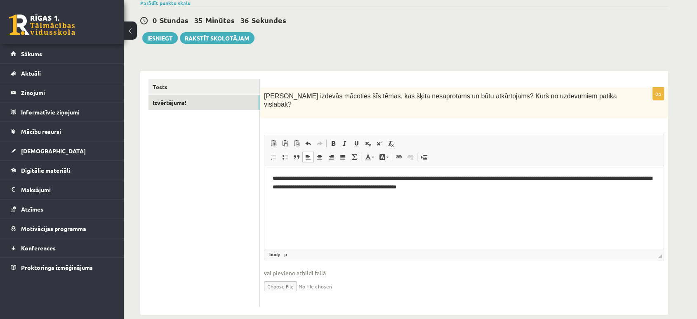
click at [430, 177] on p "**********" at bounding box center [464, 182] width 383 height 17
click at [610, 180] on p "**********" at bounding box center [464, 182] width 383 height 17
click at [632, 179] on p "**********" at bounding box center [464, 182] width 383 height 17
click at [418, 189] on p "**********" at bounding box center [464, 182] width 383 height 17
drag, startPoint x: 437, startPoint y: 188, endPoint x: 392, endPoint y: 189, distance: 44.1
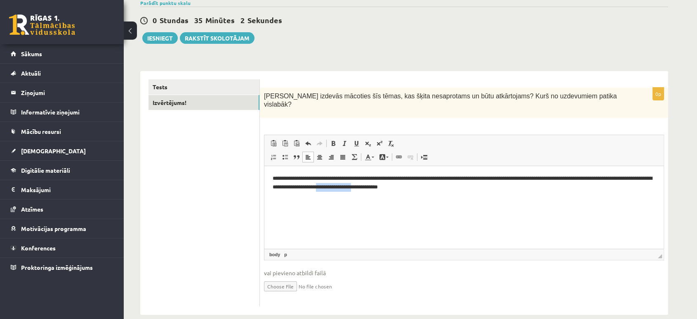
click at [392, 189] on p "**********" at bounding box center [464, 182] width 383 height 17
click at [354, 186] on p "**********" at bounding box center [464, 182] width 383 height 17
click at [175, 85] on link "Tests" at bounding box center [204, 86] width 111 height 15
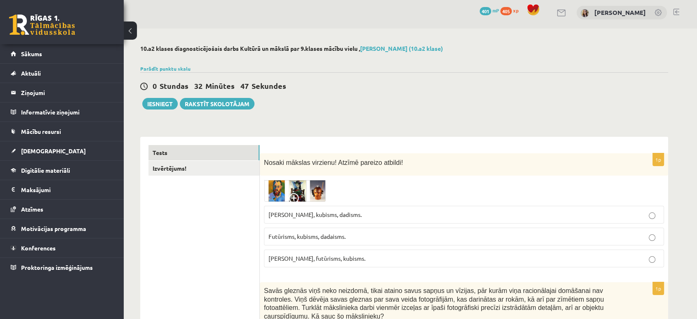
scroll to position [0, 0]
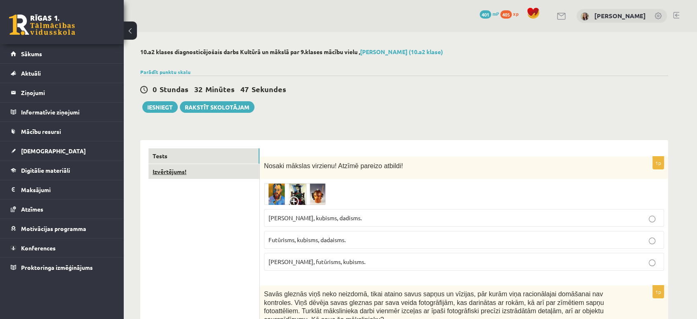
click at [173, 172] on link "Izvērtējums!" at bounding box center [204, 171] width 111 height 15
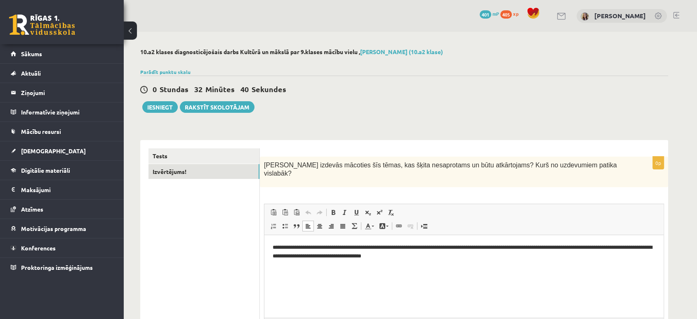
click at [410, 249] on p "**********" at bounding box center [464, 251] width 383 height 17
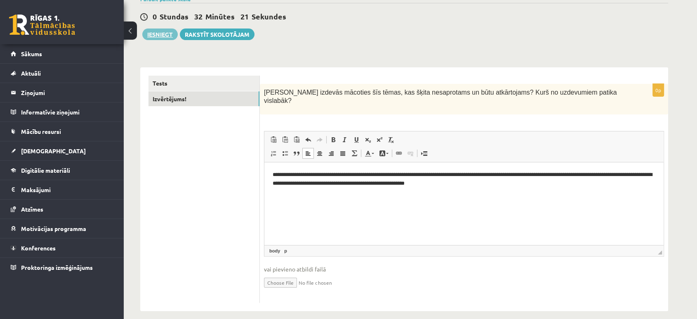
click at [156, 33] on button "Iesniegt" at bounding box center [159, 34] width 35 height 12
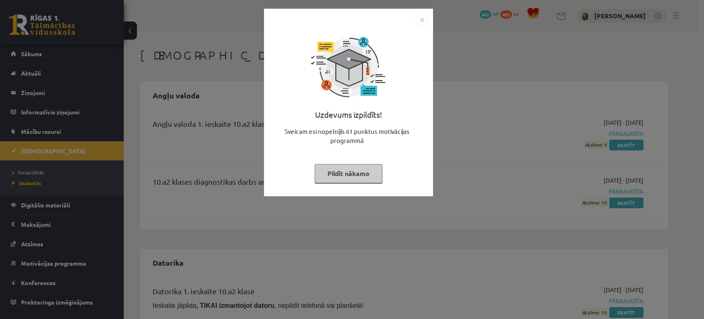
click at [340, 167] on button "Pildīt nākamo" at bounding box center [349, 173] width 68 height 19
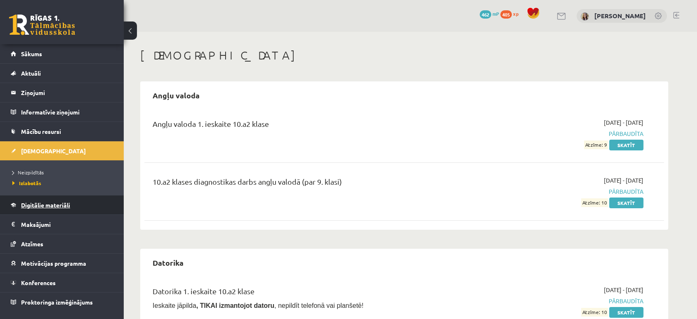
click at [68, 201] on span "Digitālie materiāli" at bounding box center [45, 204] width 49 height 7
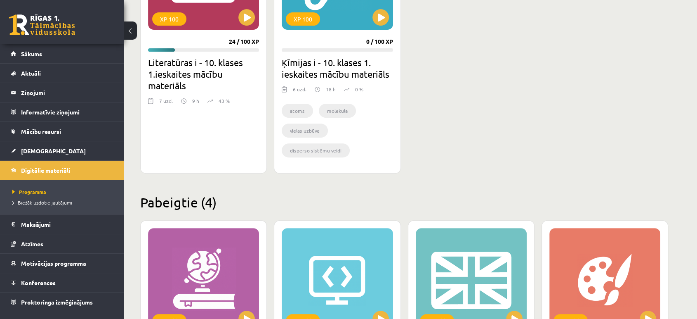
scroll to position [362, 0]
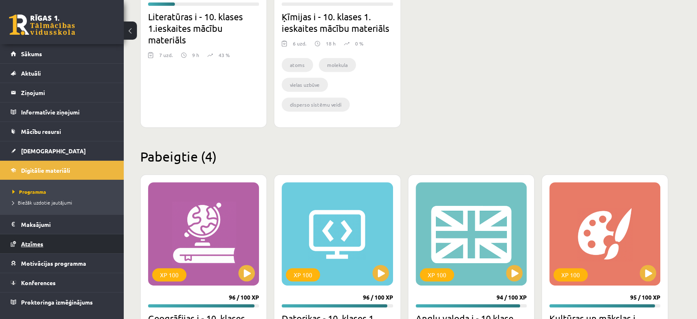
click at [36, 241] on span "Atzīmes" at bounding box center [32, 243] width 22 height 7
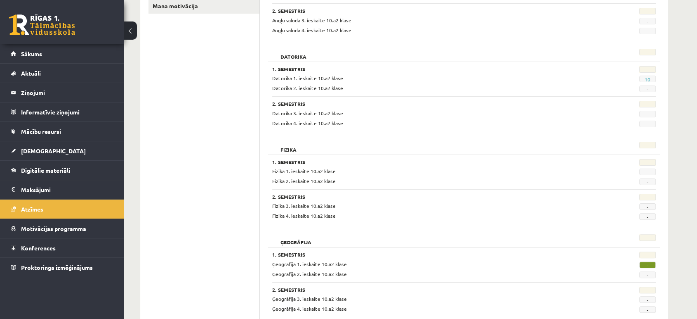
scroll to position [277, 0]
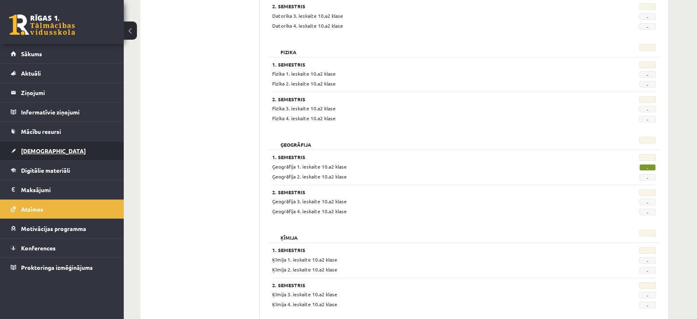
click at [34, 154] on link "[DEMOGRAPHIC_DATA]" at bounding box center [62, 150] width 103 height 19
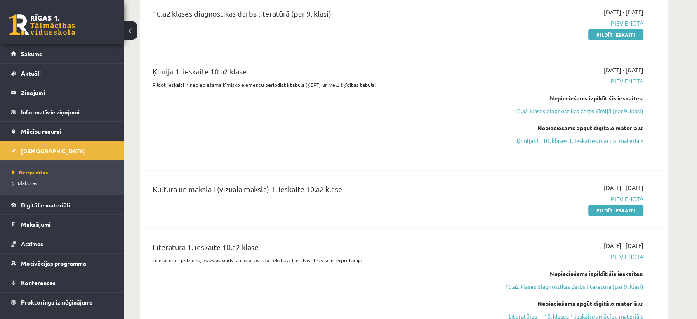
click at [28, 182] on span "Izlabotās" at bounding box center [24, 182] width 25 height 7
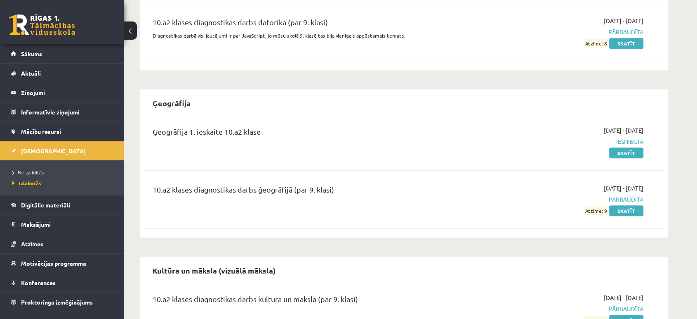
scroll to position [489, 0]
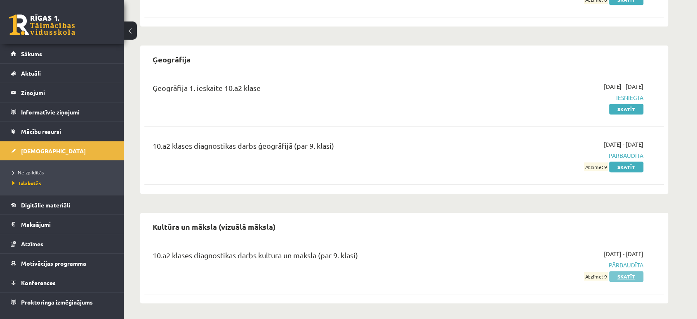
click at [629, 275] on link "Skatīt" at bounding box center [626, 276] width 34 height 11
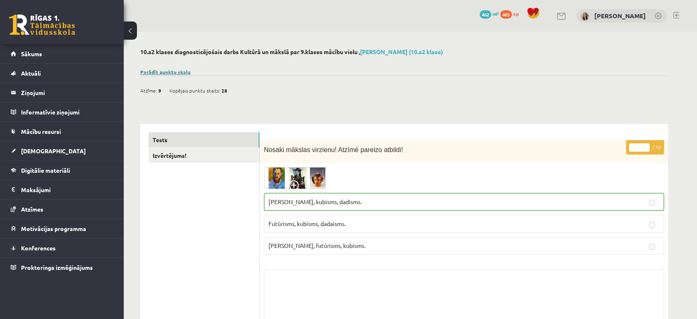
click at [168, 73] on link "Parādīt punktu skalu" at bounding box center [165, 71] width 50 height 7
